Goal: Task Accomplishment & Management: Manage account settings

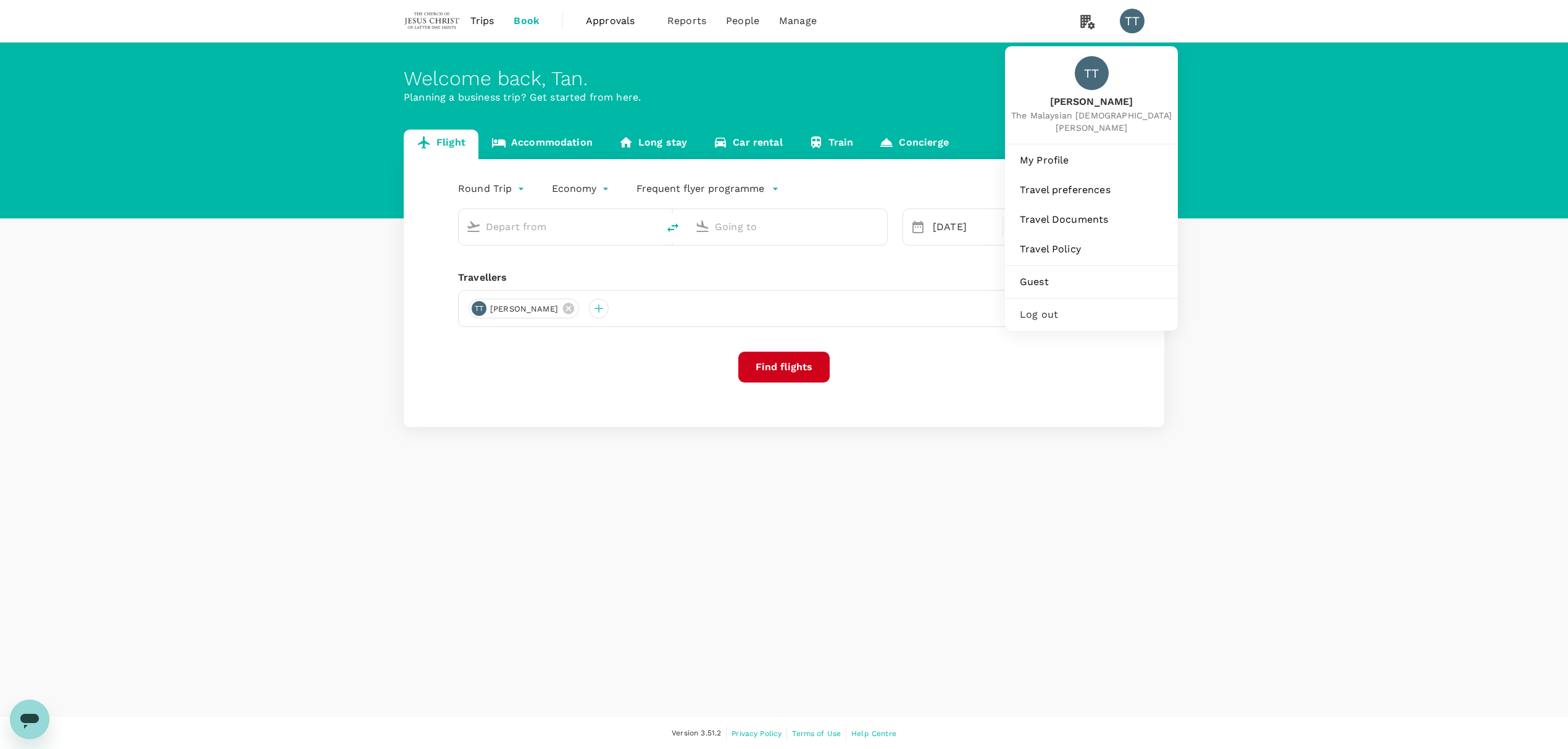
click at [1133, 31] on div "TT" at bounding box center [1132, 21] width 25 height 25
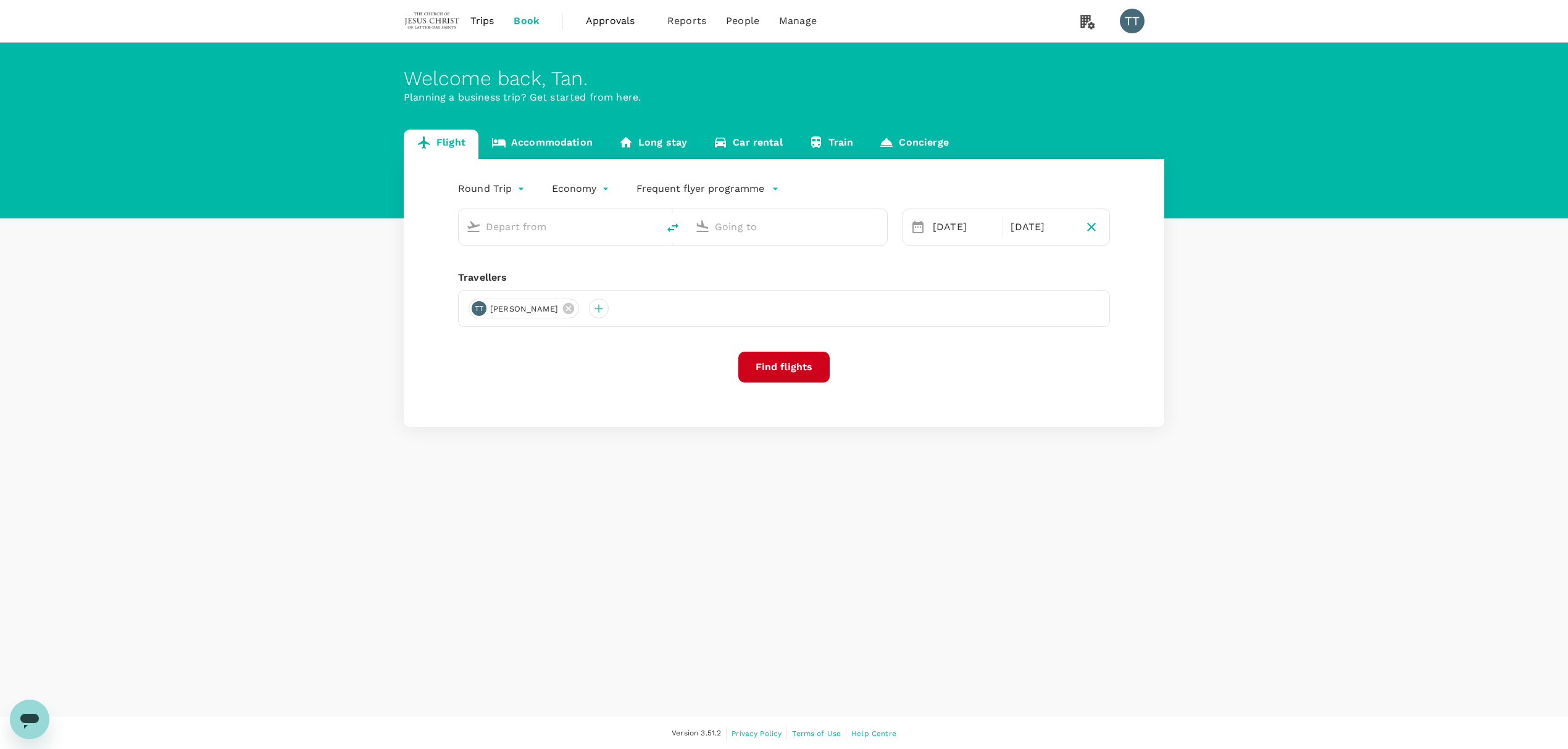
click at [1133, 28] on div "TT" at bounding box center [1132, 21] width 25 height 25
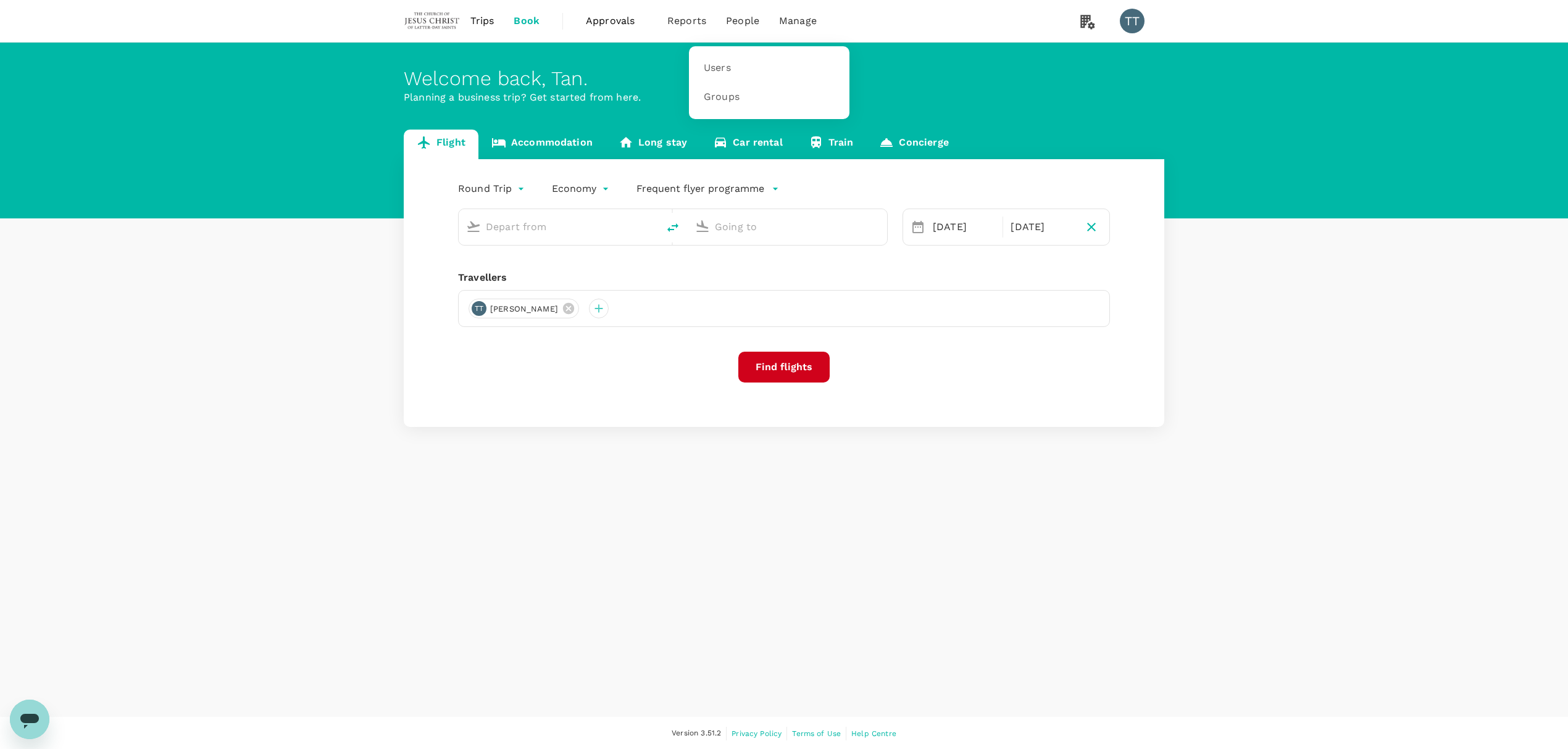
click at [734, 22] on span "People" at bounding box center [742, 21] width 33 height 15
type input "Singapore Changi (SIN)"
type input "Siem Reap–[GEOGRAPHIC_DATA] (SAI)"
type input "Singapore Changi (SIN)"
type input "Siem Reap–[GEOGRAPHIC_DATA] (SAI)"
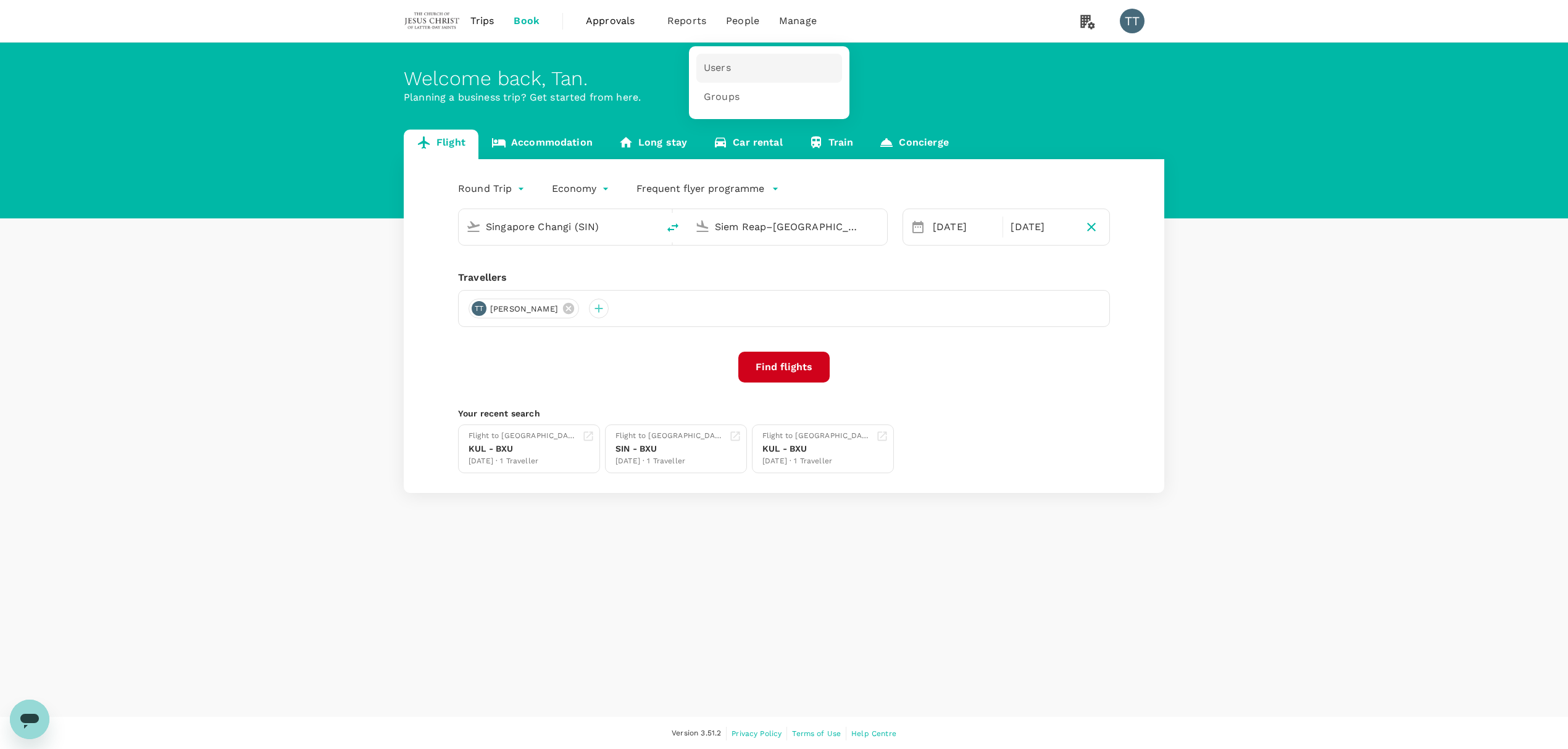
click at [729, 70] on span "Users" at bounding box center [717, 68] width 27 height 14
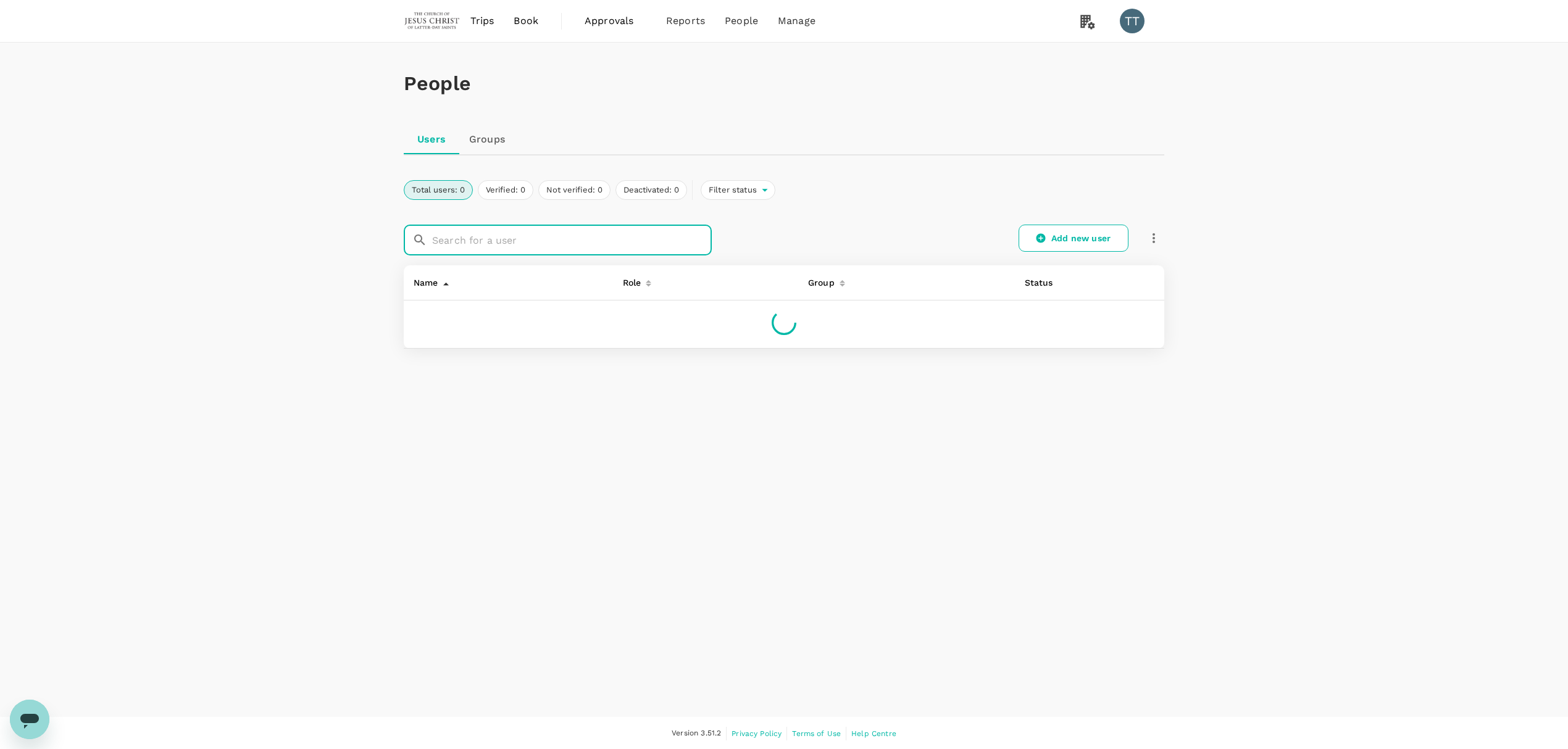
click at [561, 232] on input "text" at bounding box center [572, 239] width 280 height 31
type input "[PERSON_NAME]"
click at [462, 363] on link "[PERSON_NAME]" at bounding box center [450, 362] width 72 height 10
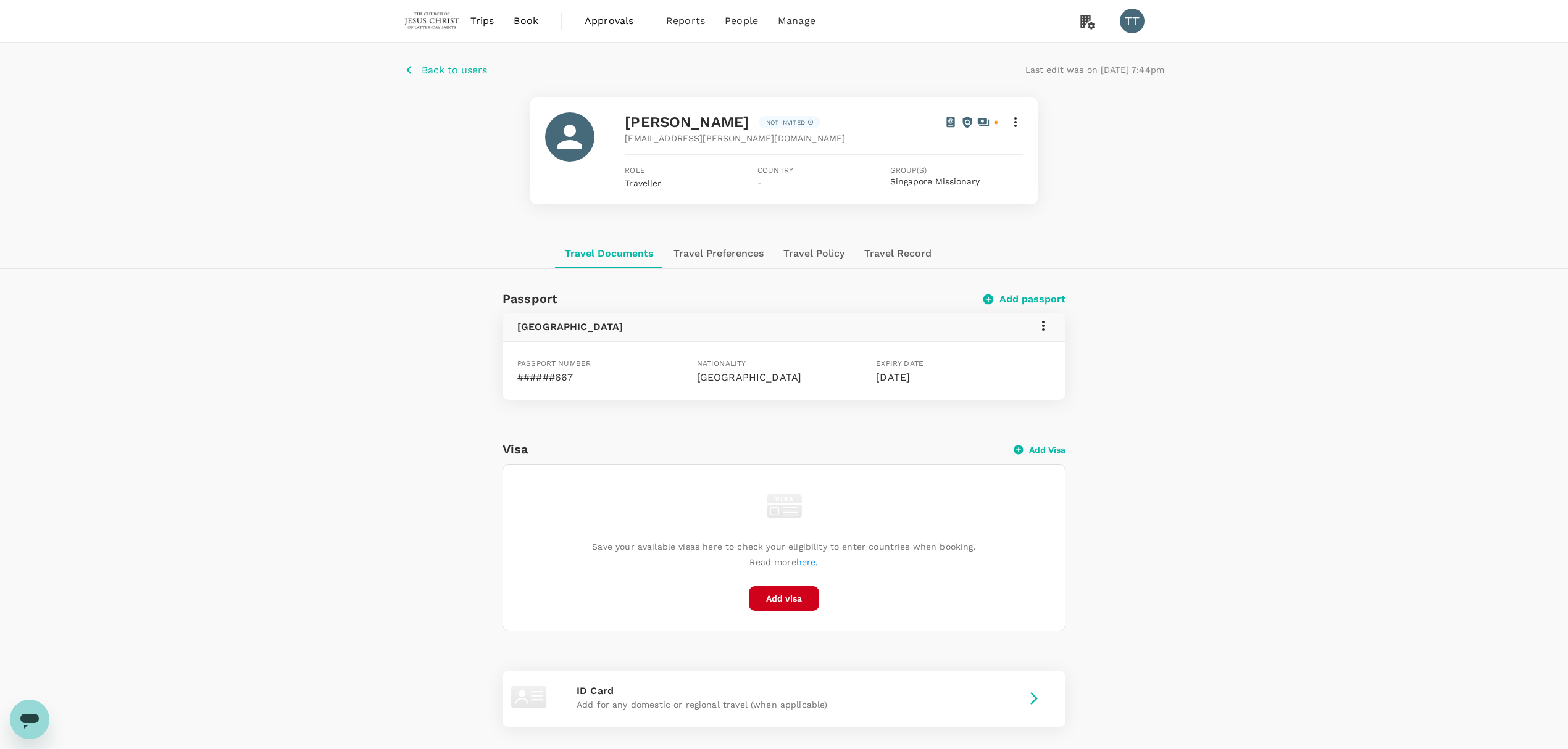
click at [1041, 326] on icon at bounding box center [1043, 325] width 15 height 15
click at [1033, 361] on span "Edit" at bounding box center [1024, 356] width 32 height 15
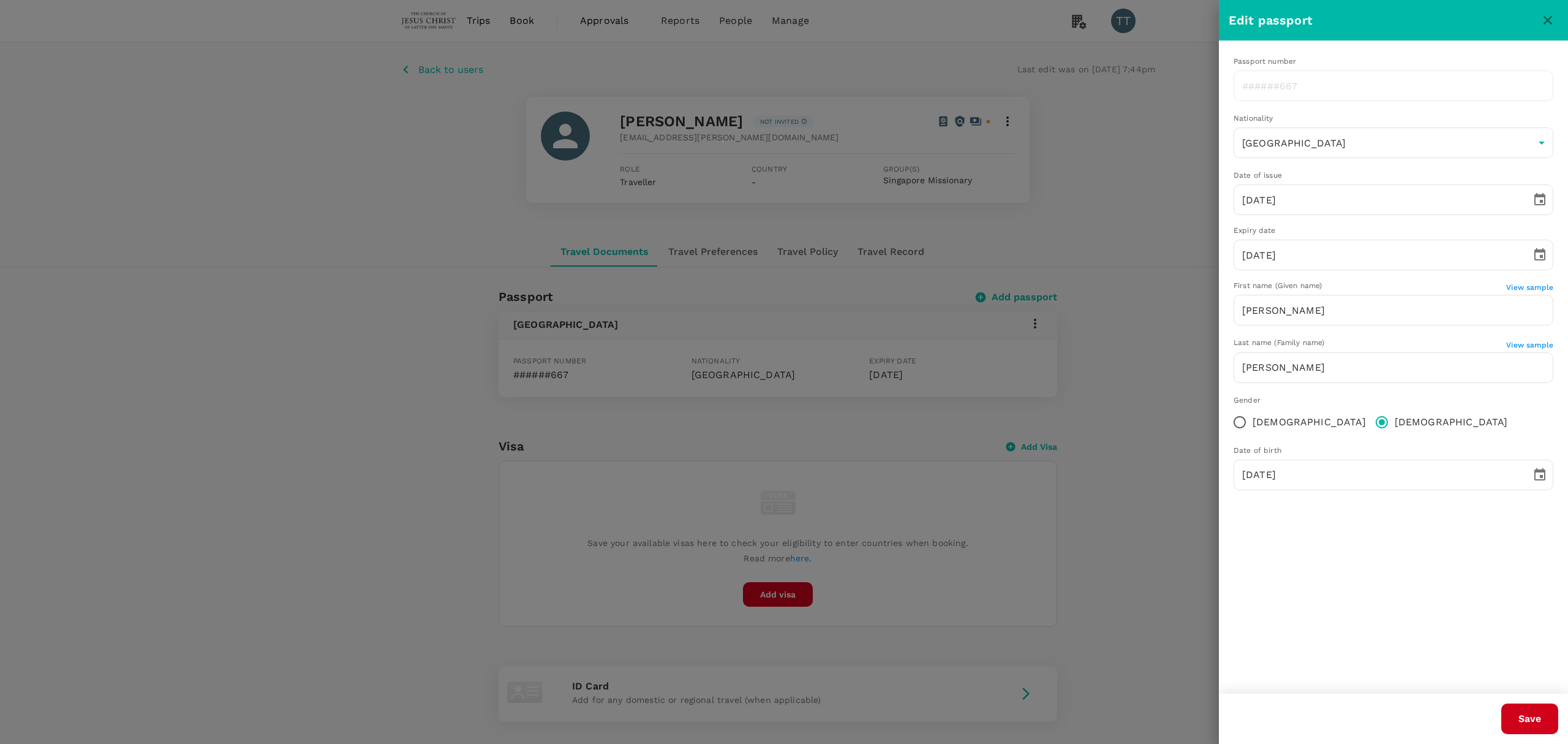
click at [1555, 30] on div at bounding box center [1547, 20] width 21 height 21
click at [1555, 18] on icon "close" at bounding box center [1547, 20] width 15 height 15
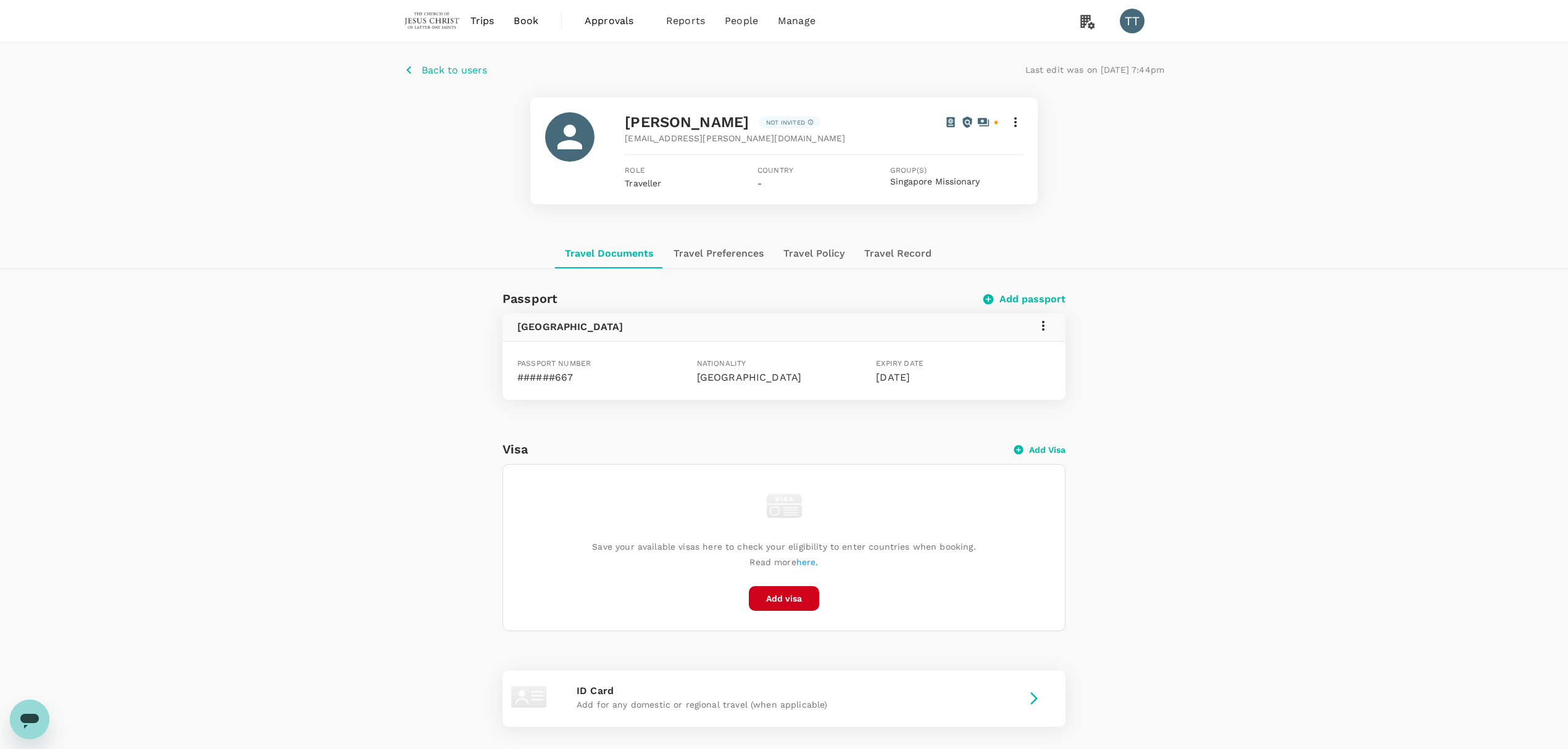
click at [1401, 275] on div "Back to users Last edit was on [DATE] 7:44pm [PERSON_NAME] Not invited [EMAIL_A…" at bounding box center [784, 499] width 1568 height 913
